Goal: Communication & Community: Answer question/provide support

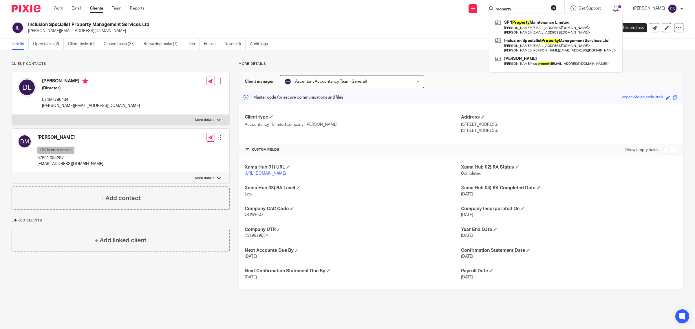
drag, startPoint x: 531, startPoint y: 6, endPoint x: 452, endPoint y: 11, distance: 78.3
click at [454, 11] on div "Send new email Create task Add client property SPH Property Maintenance Limited…" at bounding box center [424, 8] width 542 height 17
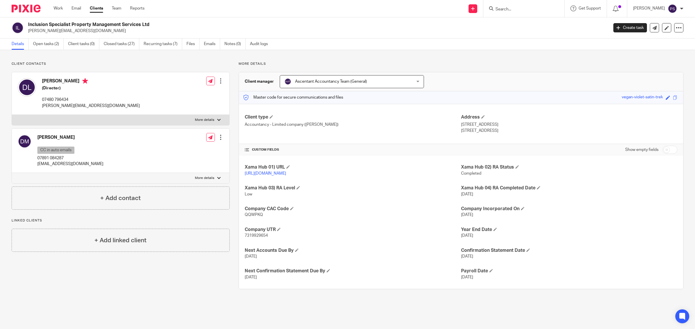
click at [525, 10] on input "Search" at bounding box center [521, 9] width 52 height 5
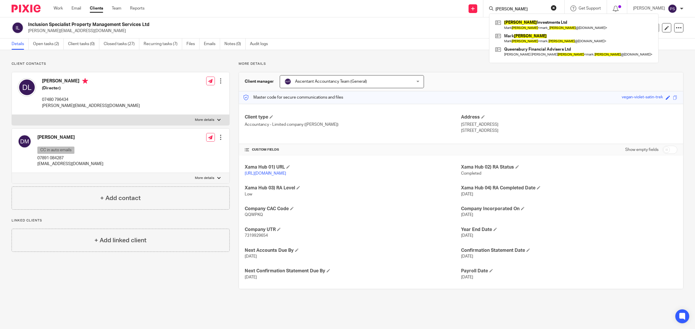
type input "bidwell"
click button "submit" at bounding box center [0, 0] width 0 height 0
click at [519, 22] on link at bounding box center [574, 24] width 160 height 13
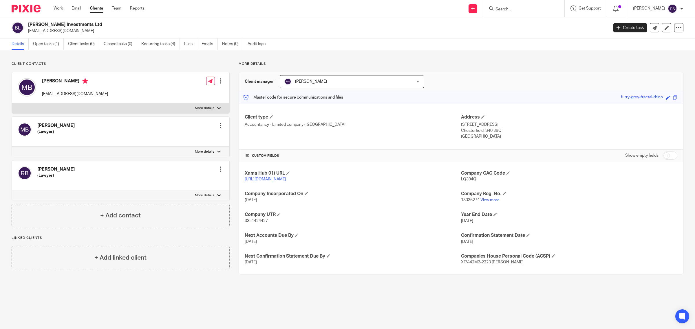
click at [507, 7] on input "Search" at bounding box center [521, 9] width 52 height 5
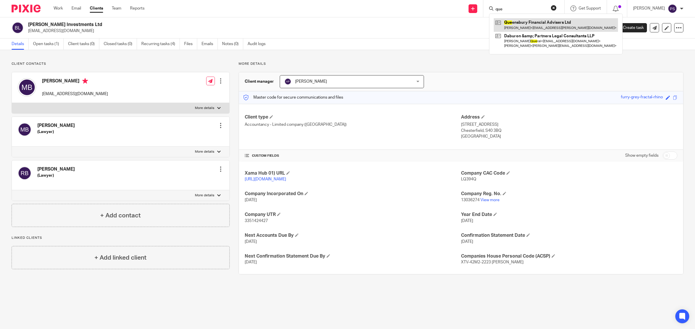
type input "que"
click at [554, 27] on link at bounding box center [556, 24] width 124 height 13
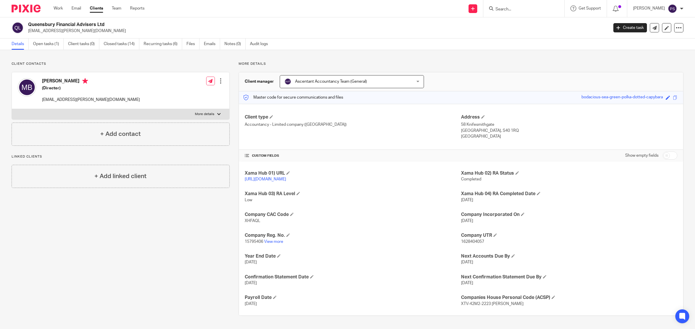
click at [517, 10] on input "Search" at bounding box center [521, 9] width 52 height 5
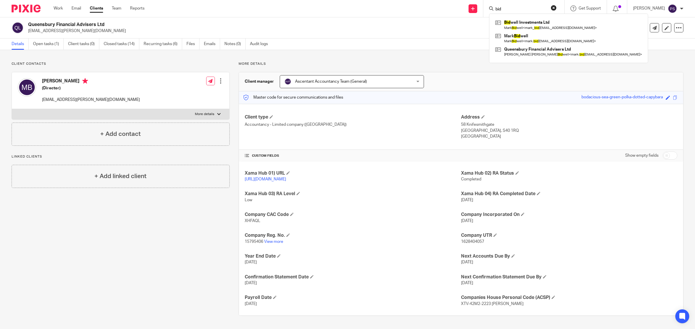
type input "bid"
click at [42, 82] on h4 "Mark Robert Bidwell" at bounding box center [91, 81] width 98 height 7
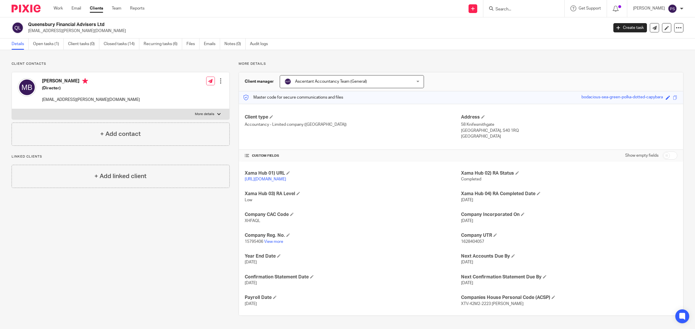
drag, startPoint x: 44, startPoint y: 80, endPoint x: 87, endPoint y: 80, distance: 43.1
click at [87, 80] on h4 "Mark Robert Bidwell" at bounding box center [91, 81] width 98 height 7
copy h4 "Mark Robert Bidwell"
click at [44, 101] on p "[EMAIL_ADDRESS][PERSON_NAME][DOMAIN_NAME]" at bounding box center [91, 100] width 98 height 6
drag, startPoint x: 43, startPoint y: 100, endPoint x: 89, endPoint y: 100, distance: 45.7
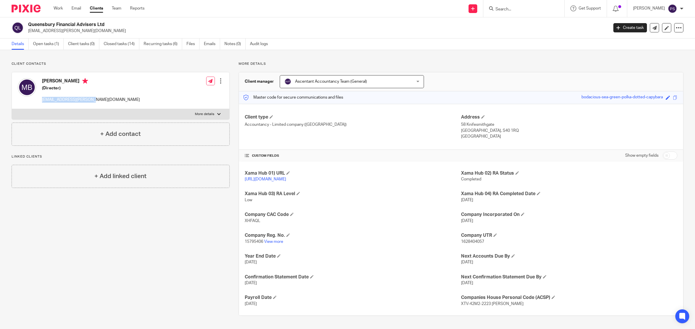
click at [89, 100] on p "[EMAIL_ADDRESS][PERSON_NAME][DOMAIN_NAME]" at bounding box center [91, 100] width 98 height 6
copy p "[EMAIL_ADDRESS][PERSON_NAME][DOMAIN_NAME]"
click at [516, 8] on input "Search" at bounding box center [521, 9] width 52 height 5
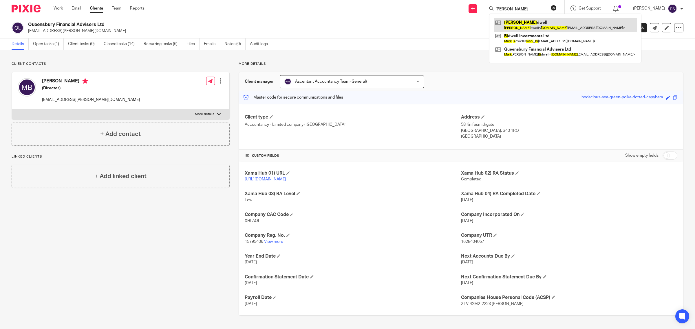
type input "mark bi"
click at [548, 25] on link at bounding box center [565, 24] width 143 height 13
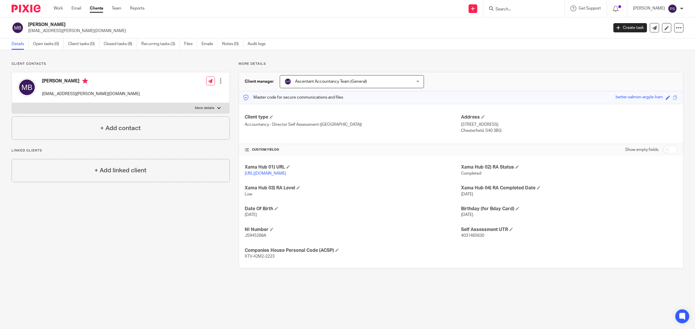
click at [205, 107] on p "More details" at bounding box center [204, 108] width 19 height 5
click at [12, 103] on input "More details" at bounding box center [12, 103] width 0 height 0
checkbox input "true"
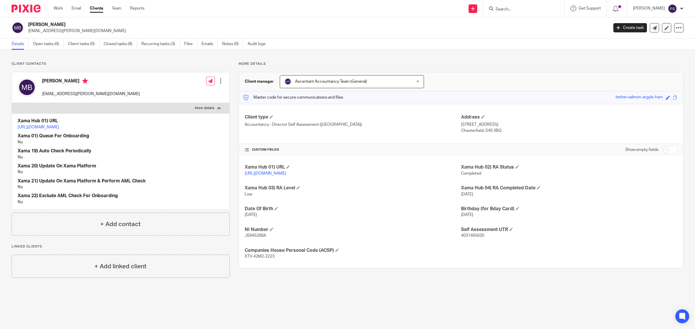
click at [218, 82] on div at bounding box center [221, 81] width 6 height 6
click at [187, 91] on link "Edit contact" at bounding box center [192, 94] width 55 height 8
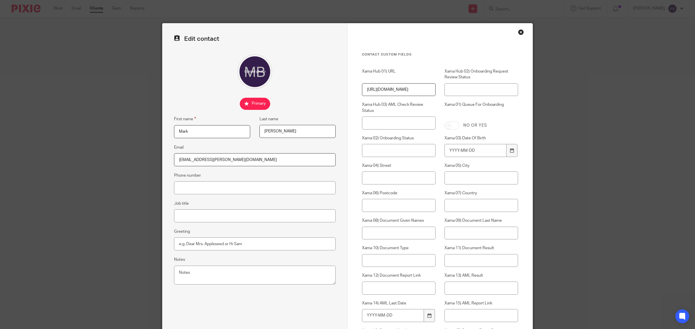
click at [519, 31] on div "Close this dialog window" at bounding box center [521, 32] width 6 height 6
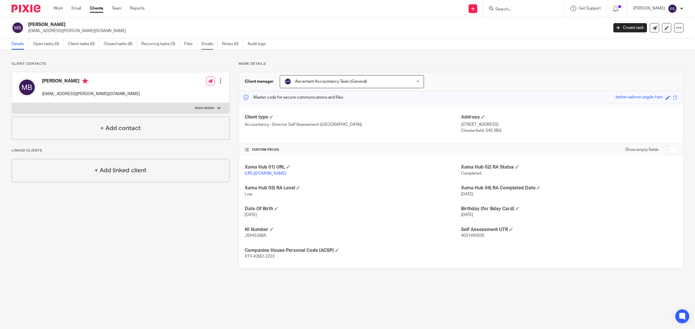
click at [210, 42] on link "Emails" at bounding box center [209, 43] width 16 height 11
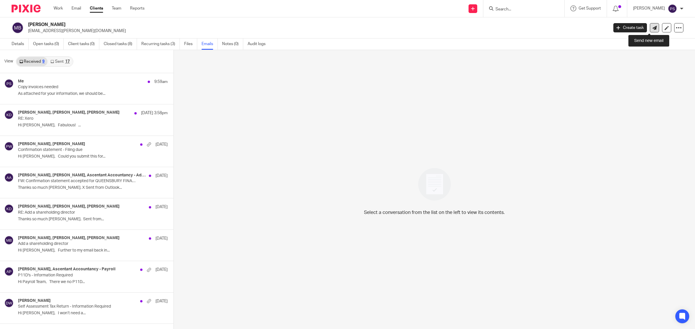
click at [652, 27] on icon at bounding box center [654, 28] width 4 height 4
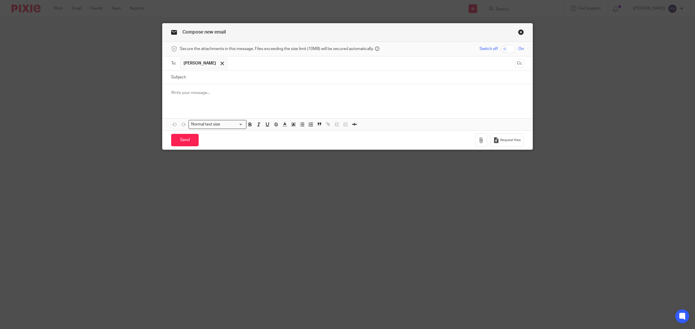
click at [192, 82] on input "Subject:" at bounding box center [356, 77] width 335 height 13
click at [239, 80] on input "Subject:" at bounding box center [356, 77] width 335 height 13
paste input "Accounts and CT600 approval letter"
type input "Accounts and CT600 approval letter"
click at [180, 96] on p at bounding box center [347, 93] width 353 height 6
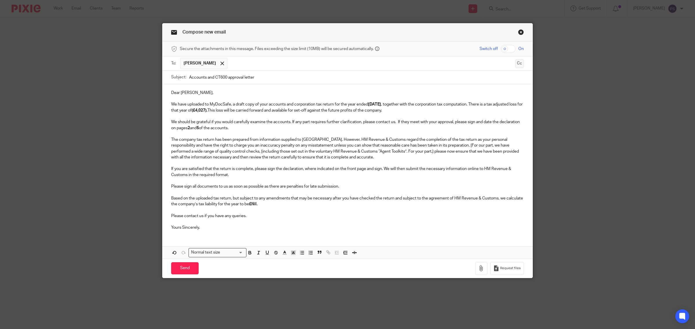
click at [519, 64] on button "Cc" at bounding box center [519, 63] width 9 height 9
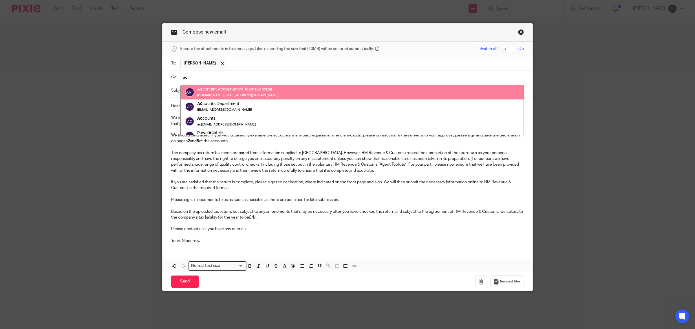
type input "ac"
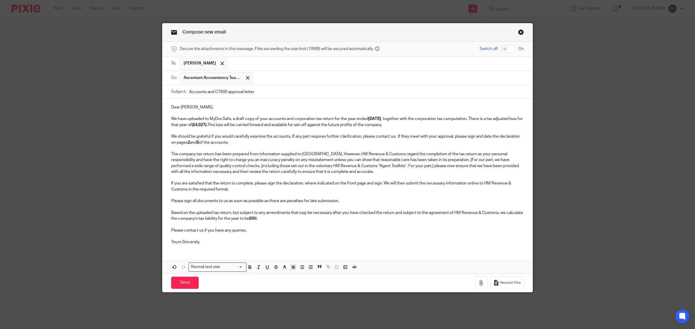
click at [258, 83] on input "text" at bounding box center [388, 77] width 265 height 11
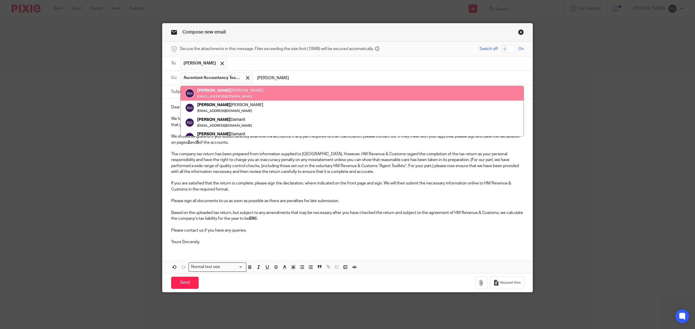
click at [275, 77] on input "rebecca" at bounding box center [388, 77] width 265 height 11
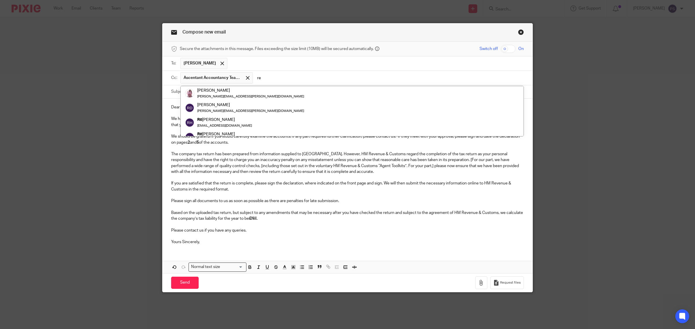
type input "r"
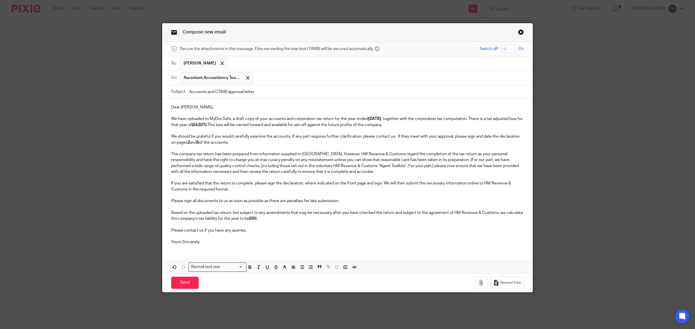
click at [287, 80] on input "text" at bounding box center [388, 77] width 265 height 11
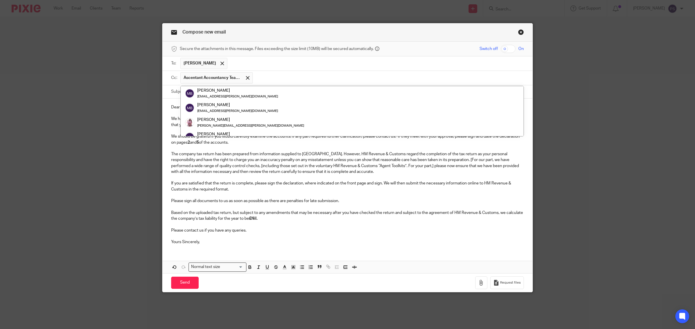
paste input "rebecca.bidwell@sjpp.co.uk"
type input "rebecca.bidwell@sjpp.co.uk"
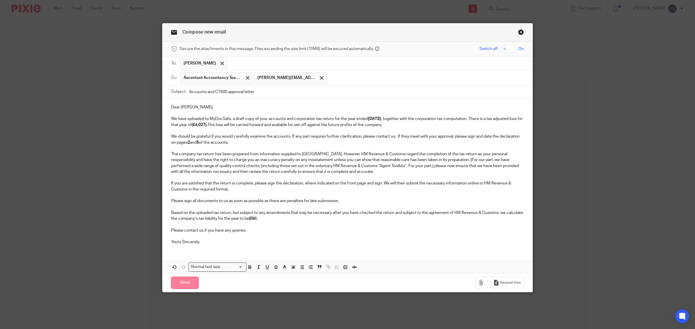
click at [180, 287] on input "Send" at bounding box center [184, 283] width 27 height 12
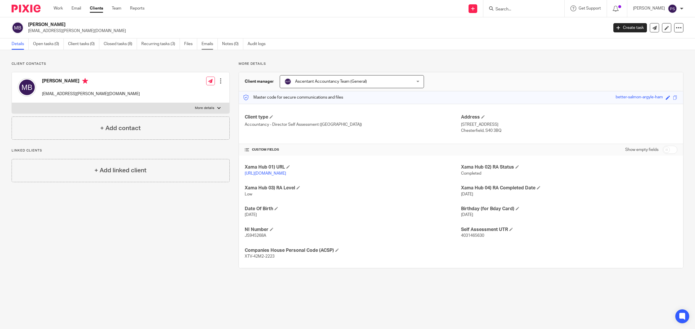
click at [207, 41] on link "Emails" at bounding box center [209, 43] width 16 height 11
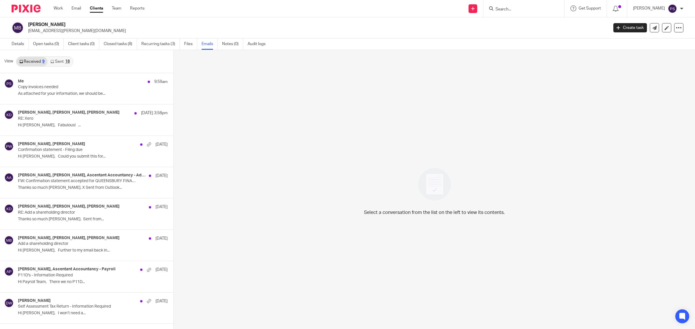
click at [63, 60] on link "Sent 18" at bounding box center [59, 61] width 25 height 9
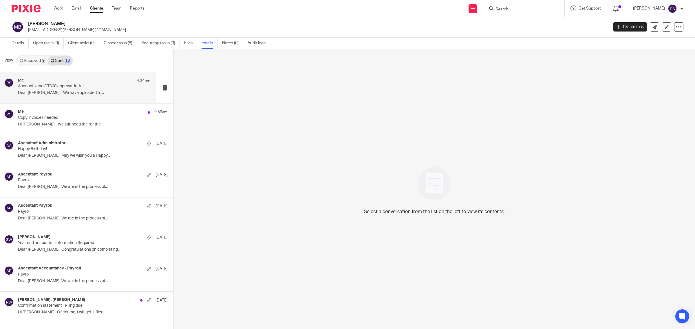
click at [48, 91] on p "Dear Mark, We have uploaded to..." at bounding box center [84, 93] width 132 height 5
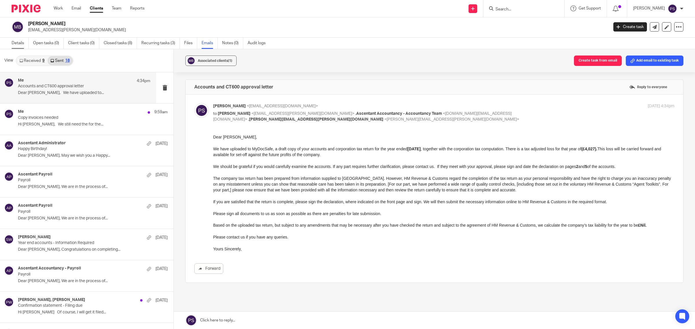
scroll to position [0, 0]
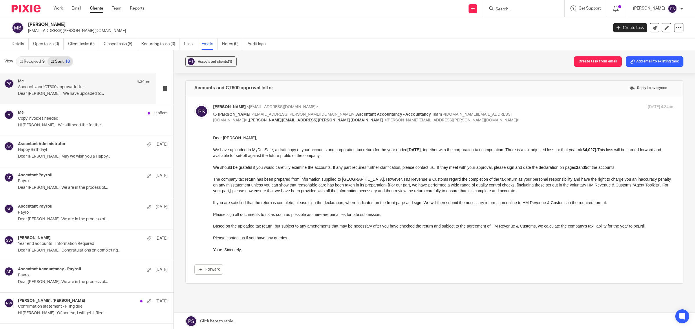
drag, startPoint x: 367, startPoint y: 67, endPoint x: 357, endPoint y: 83, distance: 19.1
click at [366, 68] on div "Associated clients (1) Create task from email Add email to existing task" at bounding box center [434, 61] width 521 height 23
click at [405, 96] on label at bounding box center [434, 190] width 497 height 188
click at [194, 104] on input "checkbox" at bounding box center [194, 104] width 0 height 0
checkbox input "false"
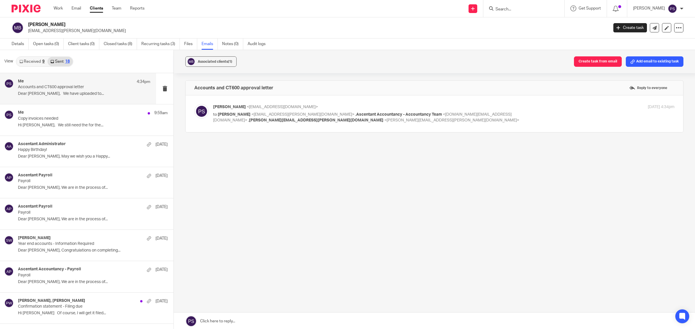
click at [57, 30] on p "mark.bidwell@sjpp.co.uk" at bounding box center [316, 31] width 576 height 6
click at [72, 25] on h2 "[PERSON_NAME]" at bounding box center [258, 25] width 461 height 6
click at [34, 87] on p "Accounts and CT600 approval letter" at bounding box center [71, 87] width 106 height 5
click at [520, 12] on div at bounding box center [523, 8] width 81 height 17
click at [522, 9] on input "Search" at bounding box center [521, 9] width 52 height 5
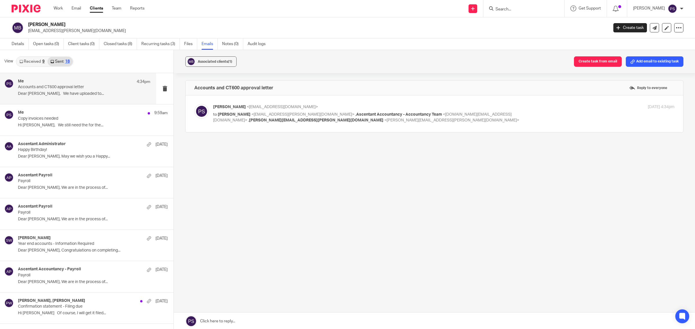
click at [522, 9] on input "Search" at bounding box center [521, 9] width 52 height 5
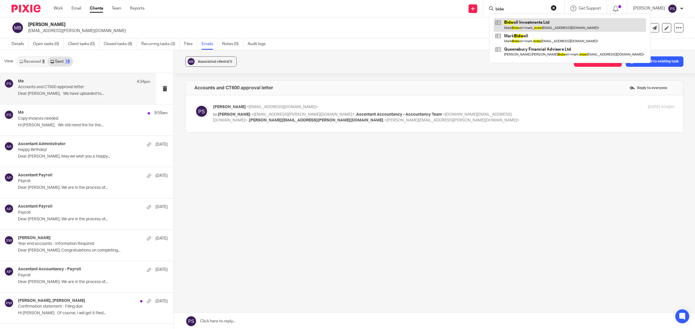
type input "bidw"
click at [548, 23] on link at bounding box center [570, 24] width 152 height 13
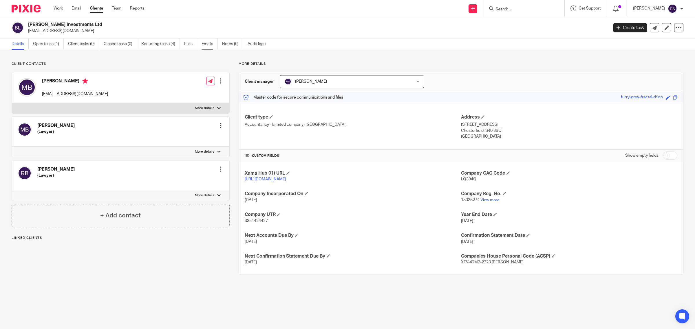
click at [208, 44] on link "Emails" at bounding box center [209, 43] width 16 height 11
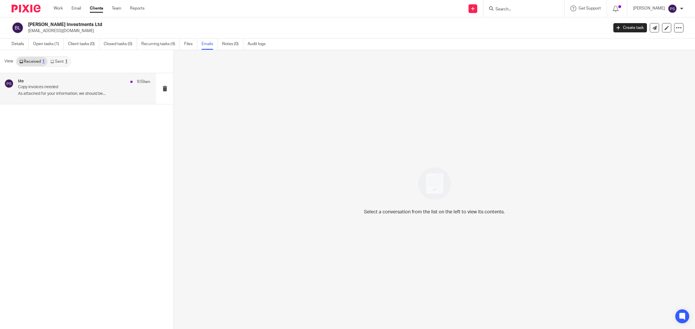
click at [44, 89] on p "Copy invoices needed" at bounding box center [71, 87] width 106 height 5
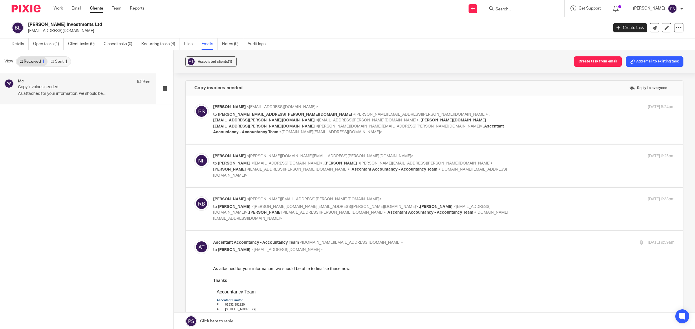
click at [277, 241] on span "Ascentant Accountancy - Accountancy Team" at bounding box center [256, 243] width 86 height 4
checkbox input "false"
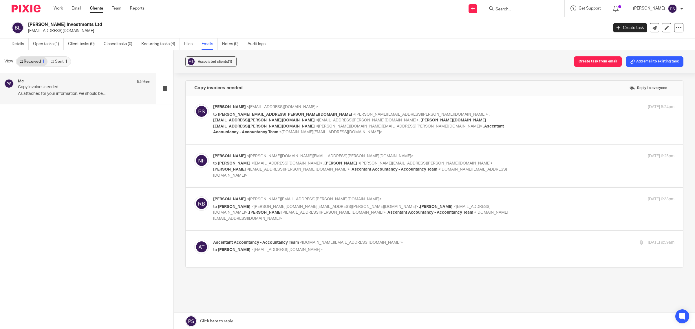
click at [353, 116] on span "<rebecca.bidwell@sjpp.co.uk>" at bounding box center [420, 115] width 135 height 4
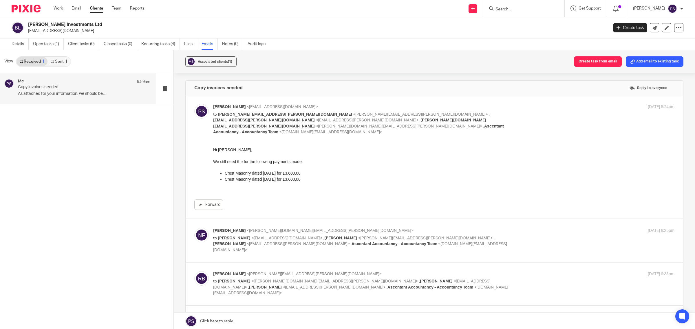
click at [250, 112] on p "to rebecca.bidwell@sjpp.co.uk <rebecca.bidwell@sjpp.co.uk> , mark.bidwell@sjpp.…" at bounding box center [366, 124] width 307 height 24
checkbox input "false"
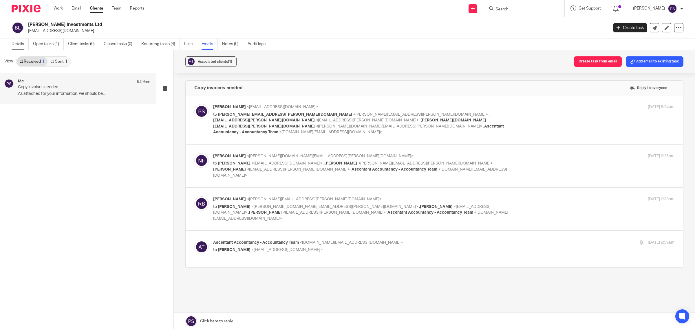
click at [20, 44] on link "Details" at bounding box center [20, 43] width 17 height 11
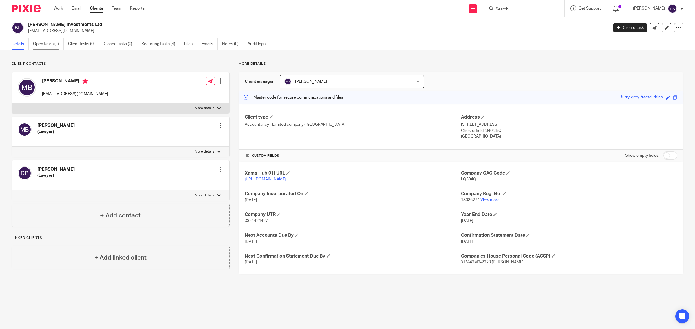
click at [50, 44] on link "Open tasks (1)" at bounding box center [48, 43] width 31 height 11
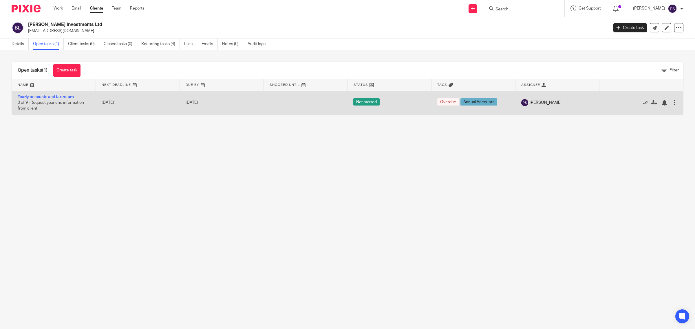
click at [48, 93] on td "Yearly accounts and tax return 0 of 9 · Request year end information from client" at bounding box center [54, 103] width 84 height 24
click at [52, 98] on link "Yearly accounts and tax return" at bounding box center [46, 97] width 56 height 4
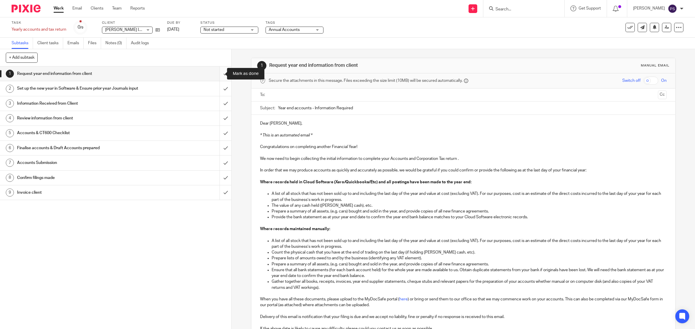
click at [217, 74] on input "submit" at bounding box center [115, 74] width 231 height 14
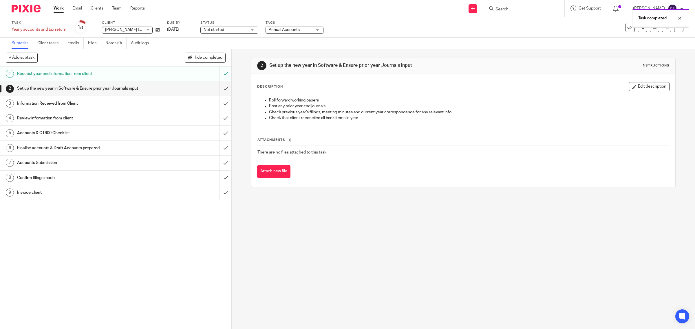
click at [217, 89] on input "submit" at bounding box center [115, 88] width 231 height 14
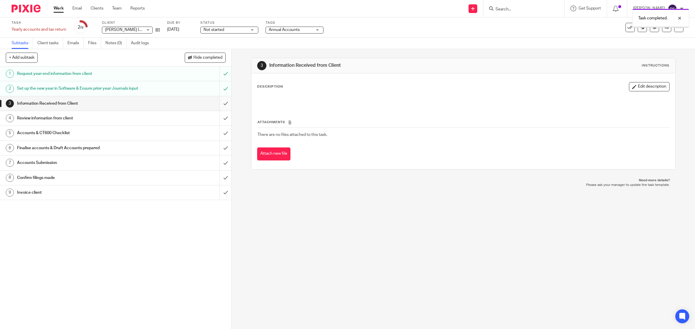
click at [216, 103] on input "submit" at bounding box center [115, 103] width 231 height 14
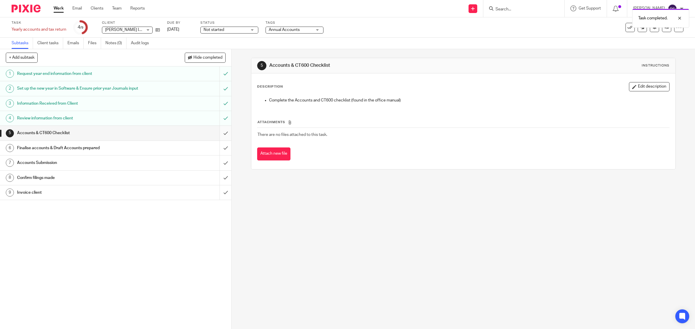
click at [219, 135] on input "submit" at bounding box center [115, 133] width 231 height 14
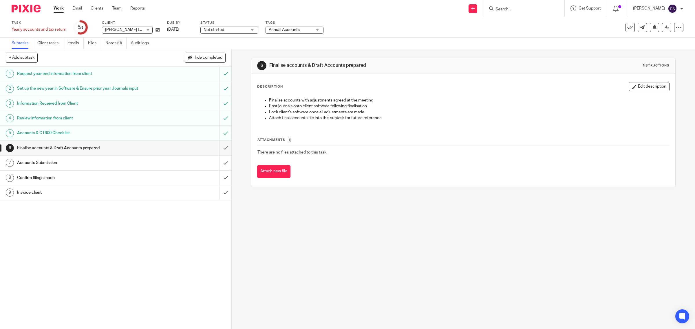
click at [75, 73] on h1 "Request year end information from client" at bounding box center [82, 73] width 131 height 9
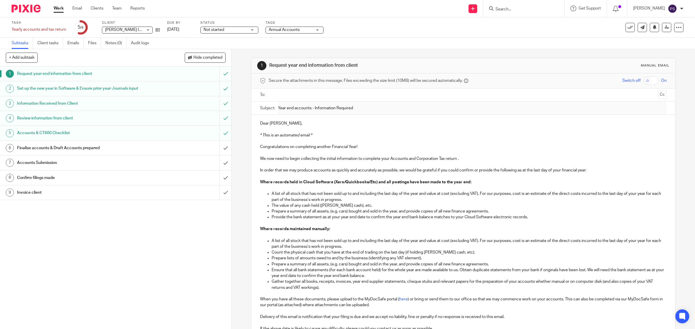
click at [147, 92] on div "Set up the new year in Software & Ensure prior year Journals input" at bounding box center [115, 88] width 197 height 9
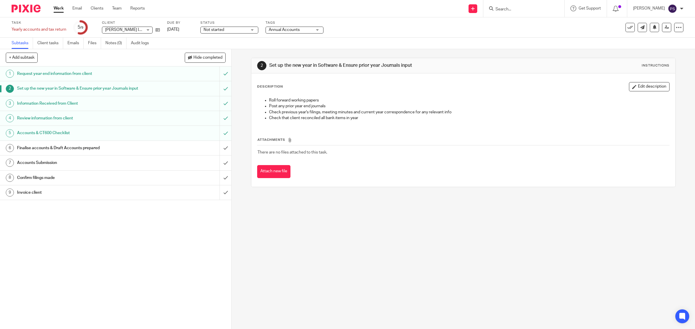
click at [51, 104] on h1 "Information Received from Client" at bounding box center [82, 103] width 131 height 9
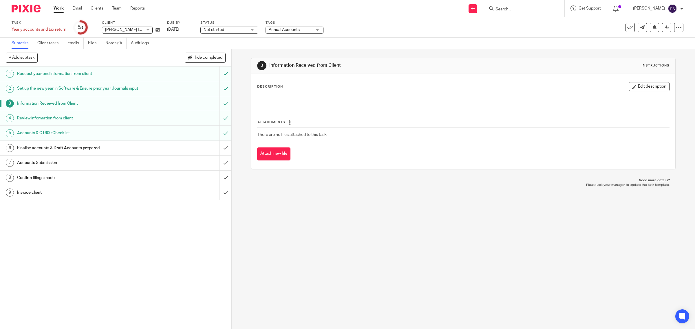
click at [46, 119] on h1 "Review information from client" at bounding box center [82, 118] width 131 height 9
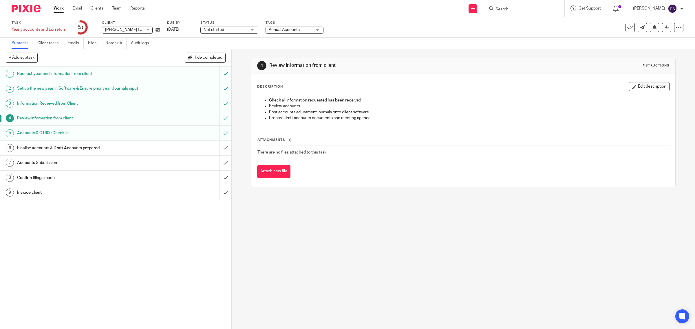
click at [44, 135] on h1 "Accounts & CT600 Checklist" at bounding box center [82, 133] width 131 height 9
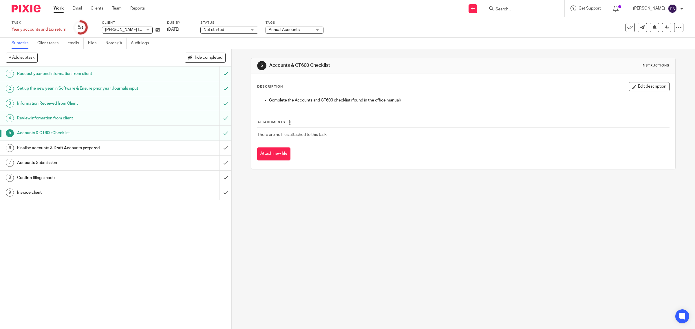
click at [113, 150] on h1 "Finalise accounts & Draft Accounts prepared" at bounding box center [82, 148] width 131 height 9
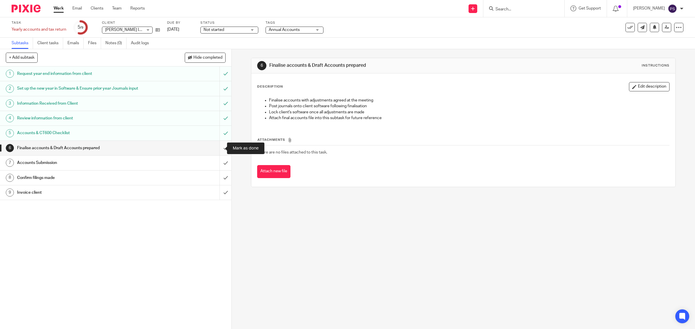
click at [216, 150] on input "submit" at bounding box center [115, 148] width 231 height 14
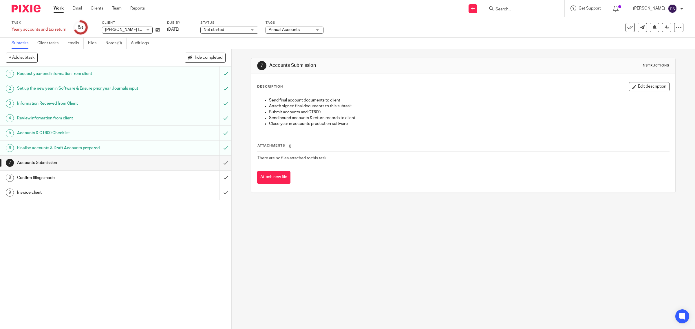
click at [173, 148] on div "Finalise accounts & Draft Accounts prepared" at bounding box center [115, 148] width 197 height 9
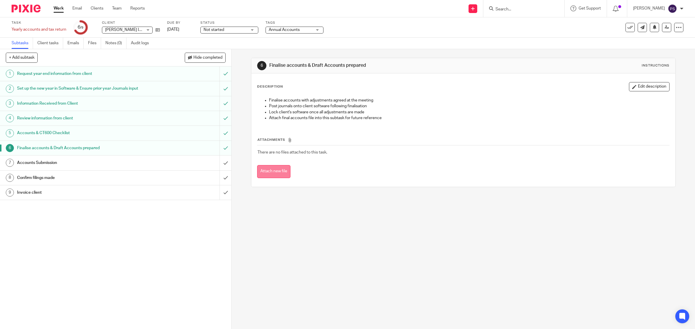
click at [267, 175] on button "Attach new file" at bounding box center [273, 171] width 33 height 13
click at [639, 151] on icon at bounding box center [641, 153] width 4 height 4
click at [519, 9] on input "Search" at bounding box center [521, 9] width 52 height 5
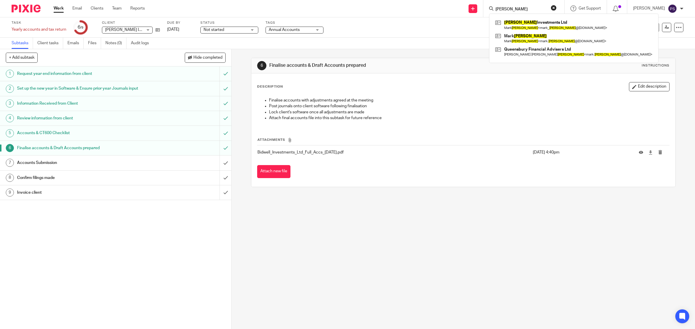
type input "bidwell"
click button "submit" at bounding box center [0, 0] width 0 height 0
click at [539, 36] on link at bounding box center [574, 38] width 160 height 13
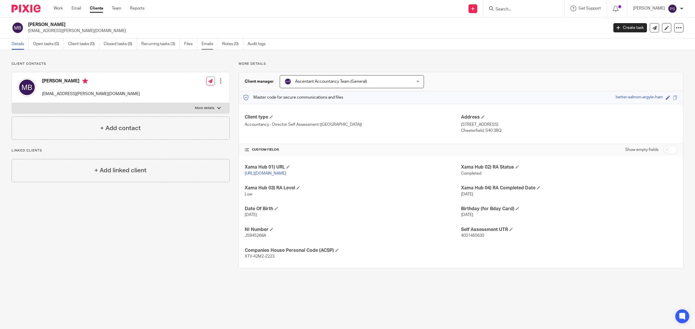
click at [212, 45] on link "Emails" at bounding box center [209, 43] width 16 height 11
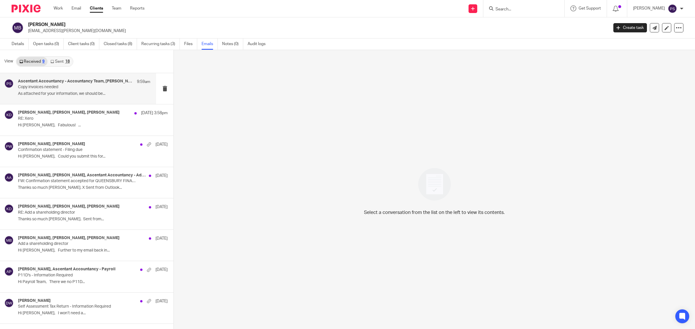
click at [43, 93] on p "As attached for your information, we should be..." at bounding box center [84, 93] width 132 height 5
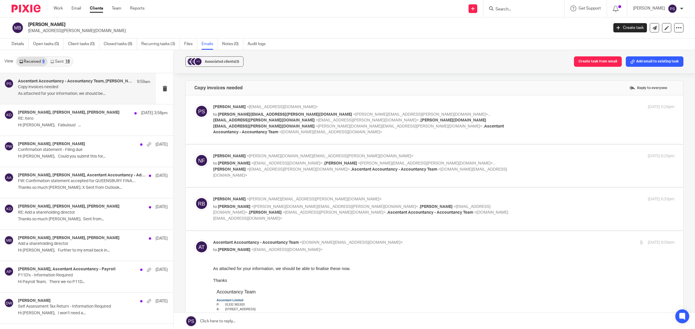
click at [230, 247] on p "to Pindor Samra <pindor.samra@ascentant.co.uk>" at bounding box center [366, 250] width 307 height 6
checkbox input "false"
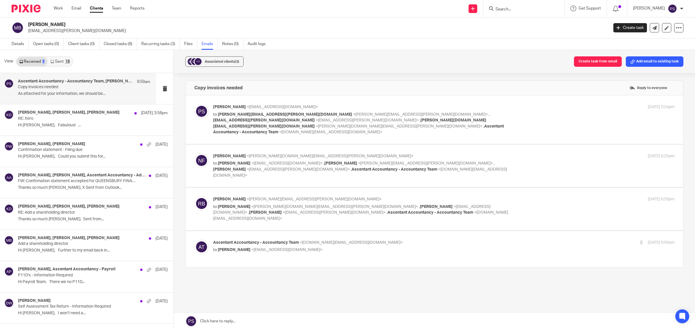
click at [55, 58] on link "Sent 18" at bounding box center [59, 61] width 25 height 9
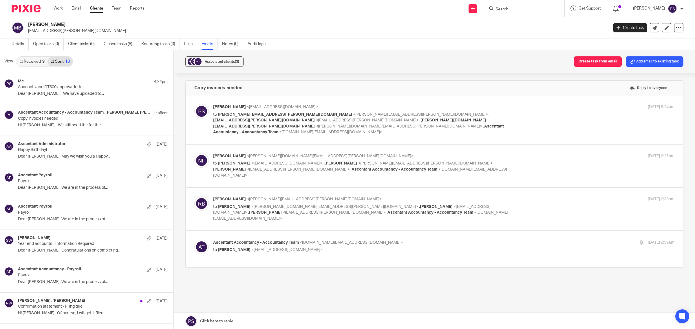
scroll to position [1, 0]
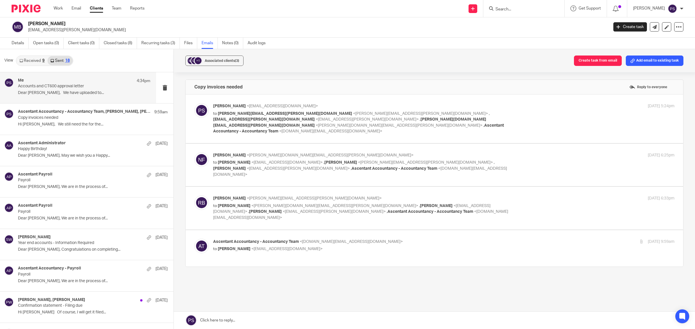
click at [66, 93] on p "Dear Mark, We have uploaded to..." at bounding box center [84, 93] width 132 height 5
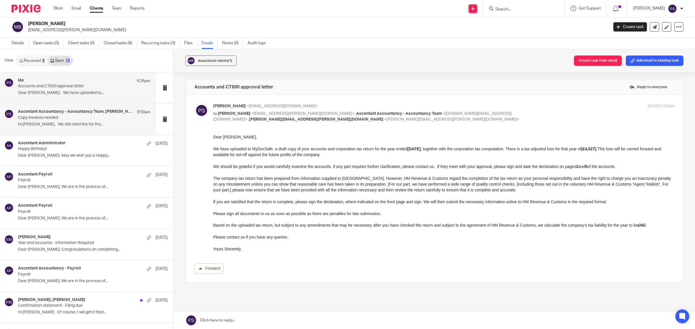
scroll to position [0, 0]
click at [60, 120] on div "Ascentant Accountancy - Accountancy Team, Rebecca Bidwell, Nadine Fox, Me 9:59a…" at bounding box center [84, 118] width 132 height 19
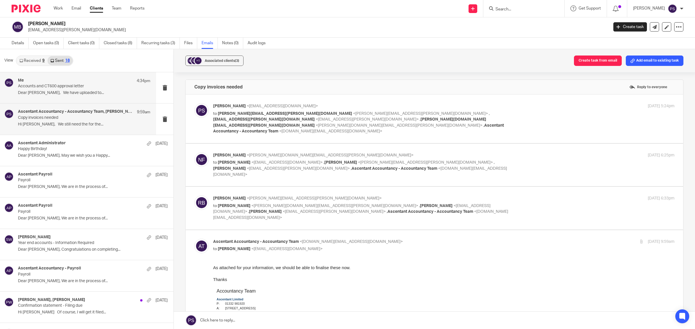
click at [73, 97] on div "Me 4:34pm Accounts and CT600 approval letter Dear Mark, We have uploaded to..." at bounding box center [84, 87] width 132 height 19
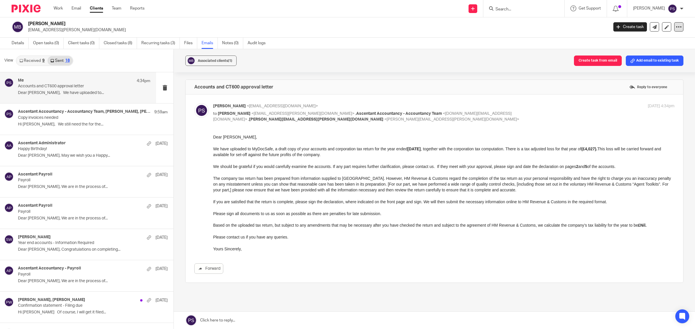
click at [676, 27] on icon at bounding box center [679, 27] width 6 height 6
click at [656, 131] on div "Pindor Samra <pindor.samra@ascentant.co.uk> to Mark Bidwell <mark.bidwell@sjpp.…" at bounding box center [434, 188] width 480 height 171
click at [278, 182] on p "The company tax return has been prepared from information supplied to us. Howev…" at bounding box center [443, 184] width 461 height 18
click at [676, 27] on icon at bounding box center [679, 27] width 6 height 6
click at [682, 7] on div at bounding box center [681, 8] width 3 height 3
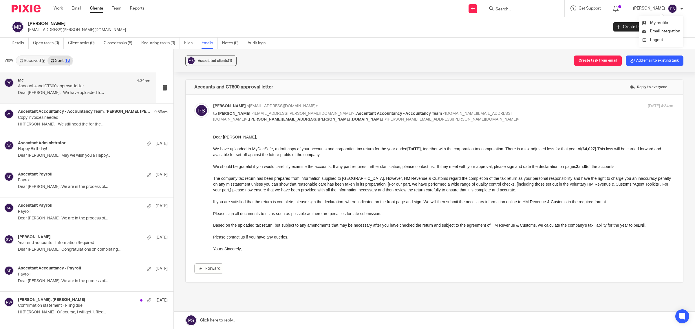
click at [681, 7] on div at bounding box center [681, 8] width 3 height 3
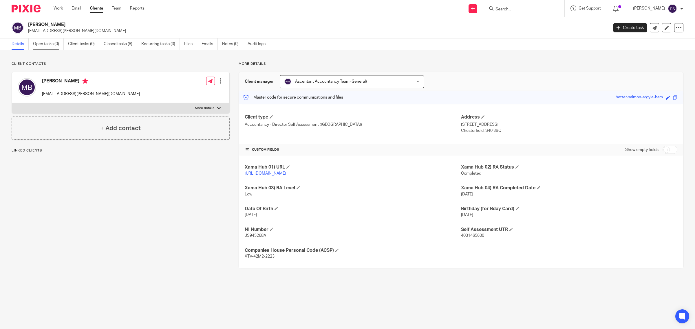
click at [45, 47] on link "Open tasks (0)" at bounding box center [48, 43] width 31 height 11
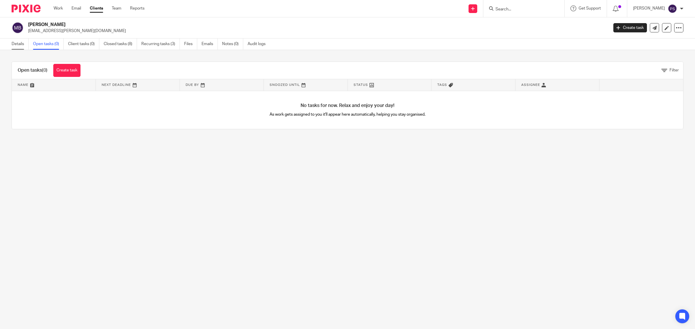
click at [16, 46] on link "Details" at bounding box center [20, 43] width 17 height 11
